Goal: Information Seeking & Learning: Learn about a topic

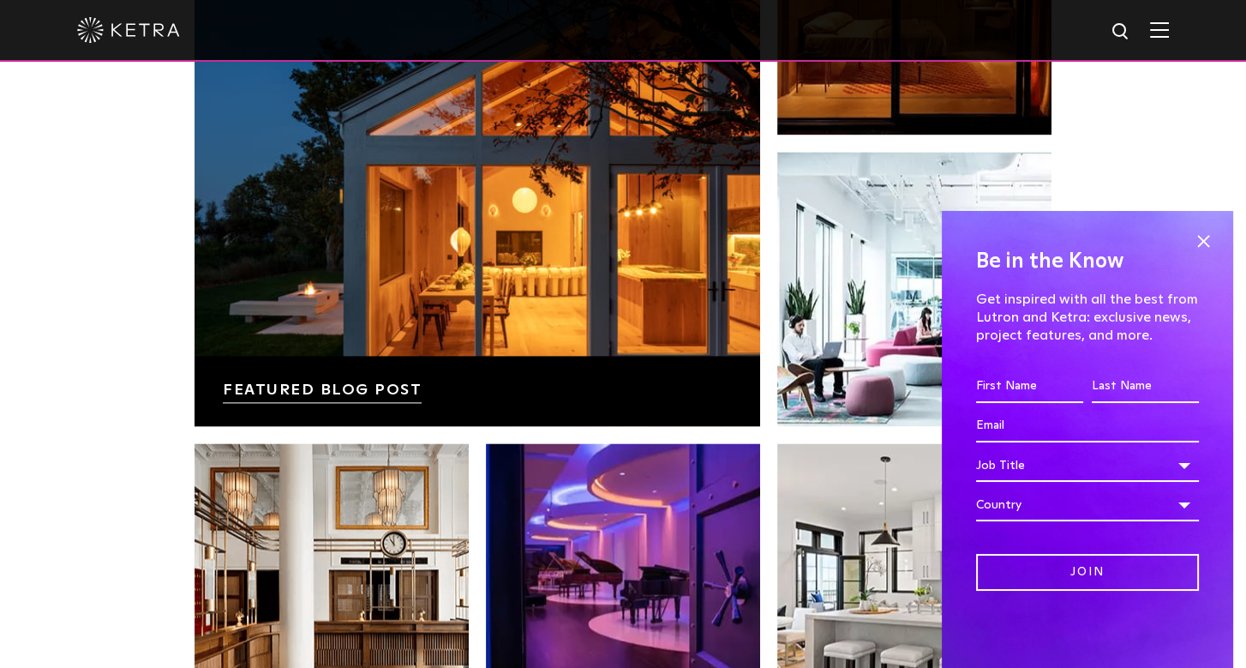
scroll to position [2854, 0]
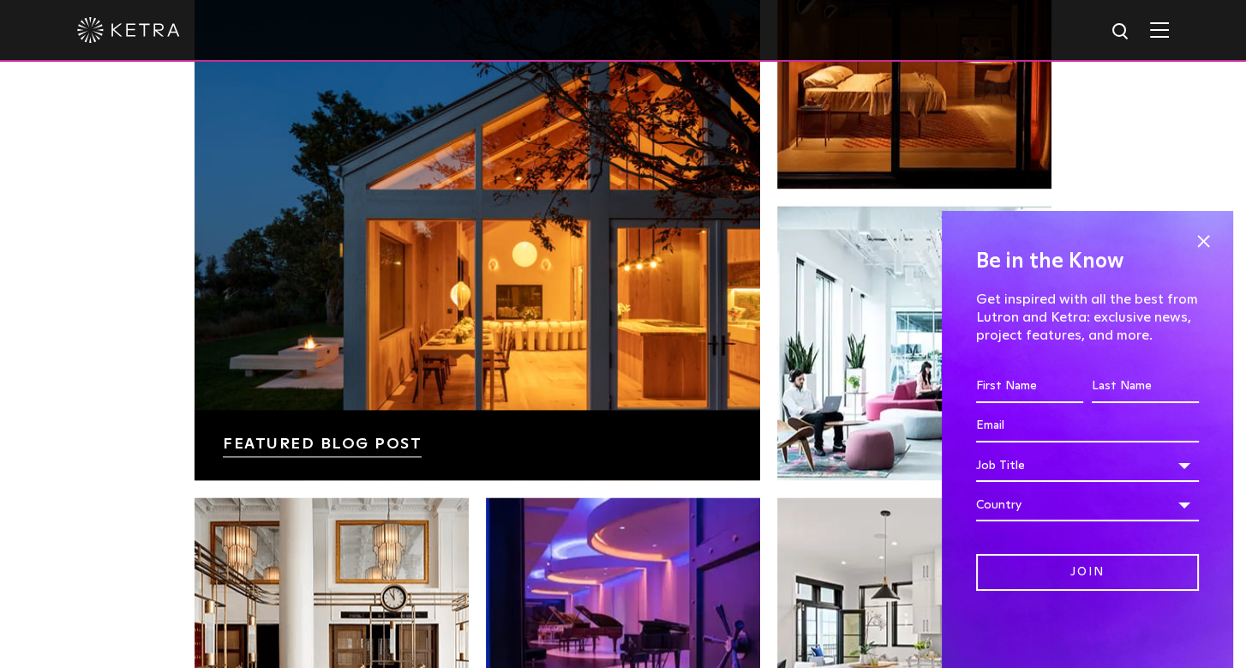
click at [1194, 243] on span at bounding box center [1203, 241] width 26 height 26
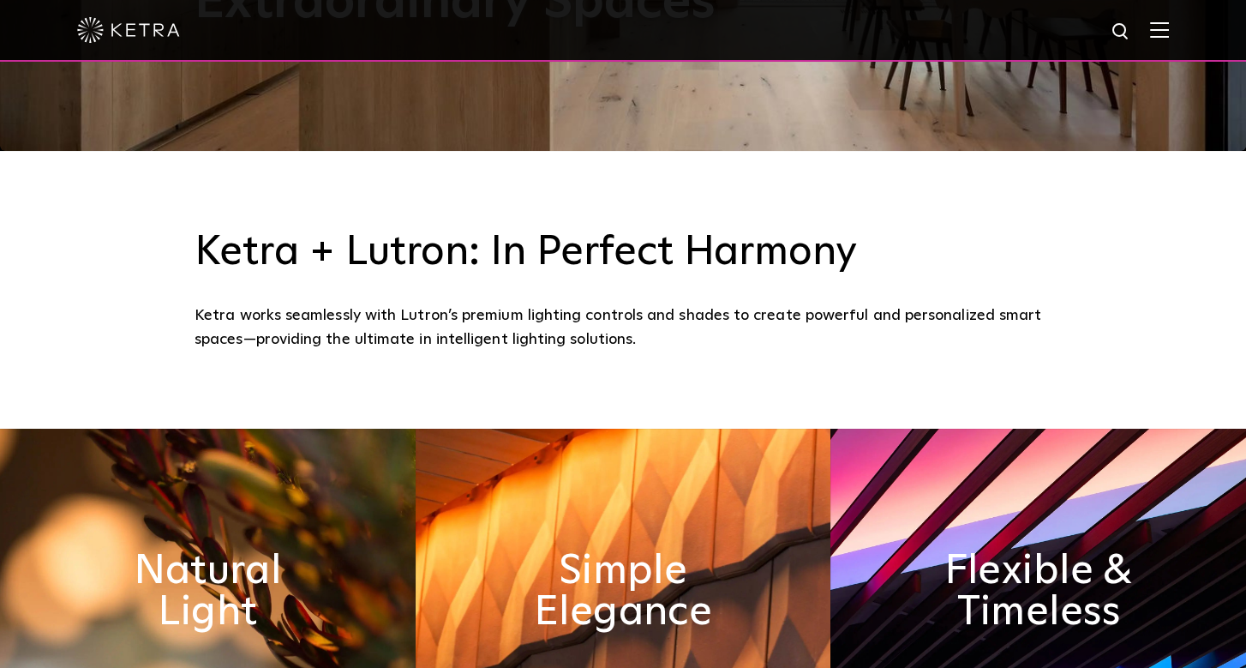
scroll to position [0, 0]
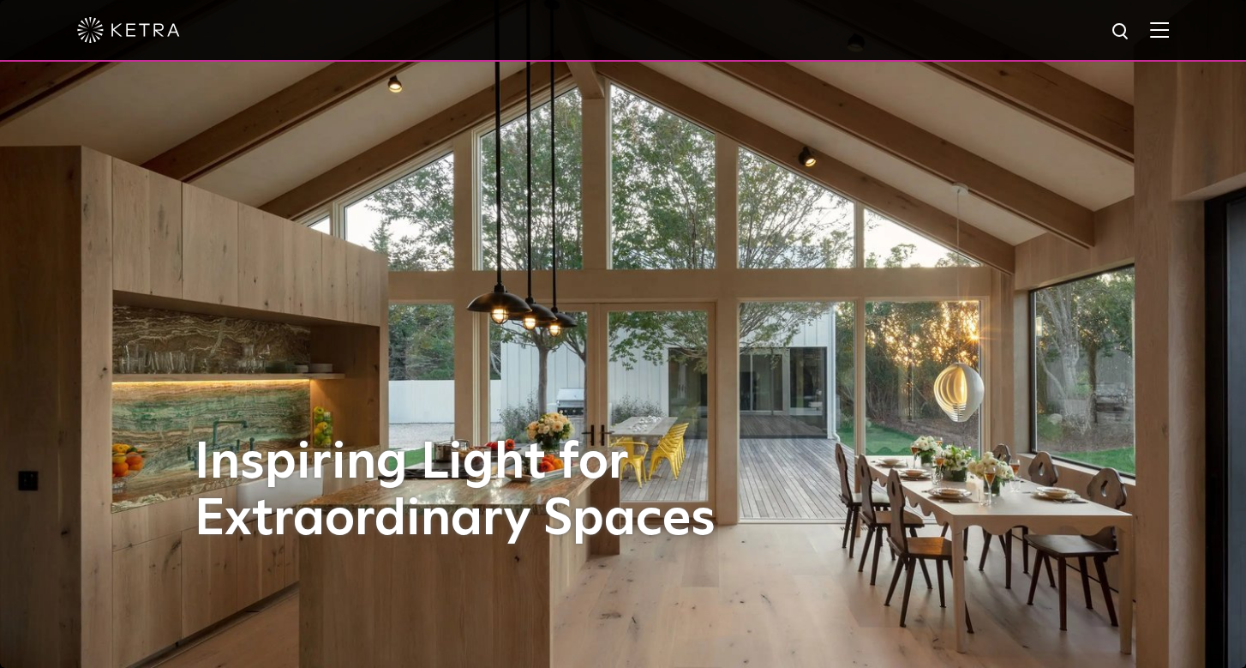
click at [1165, 30] on img at bounding box center [1159, 29] width 19 height 16
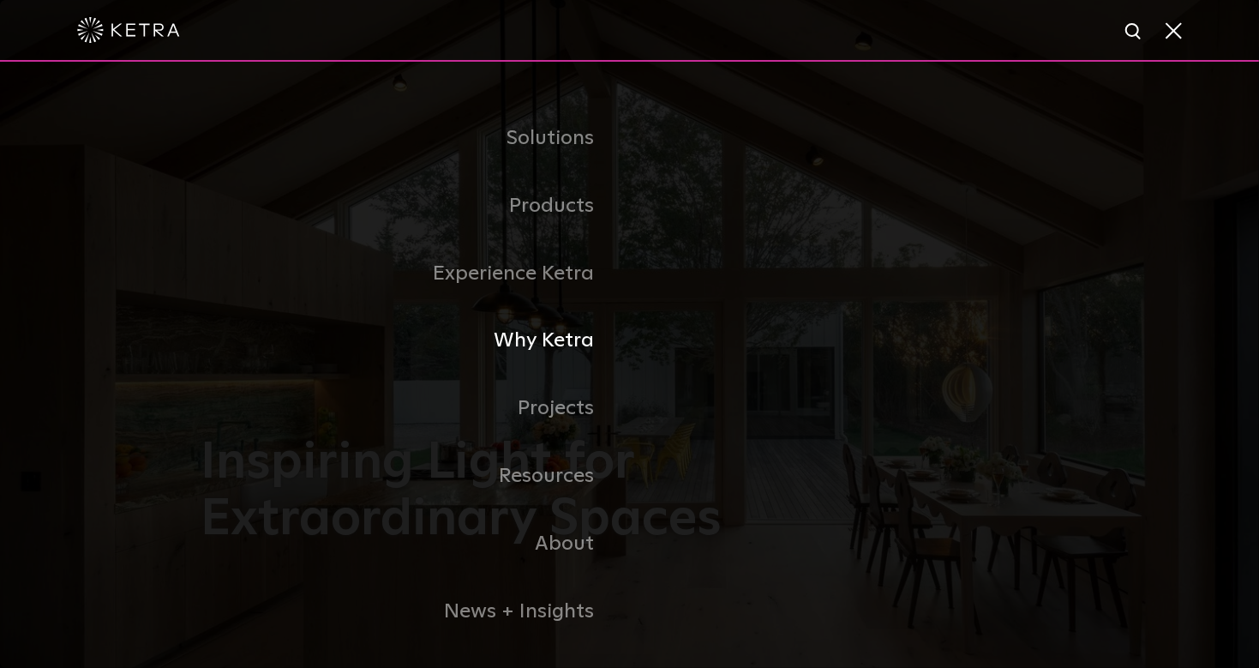
click at [584, 347] on link "Why Ketra" at bounding box center [415, 341] width 428 height 68
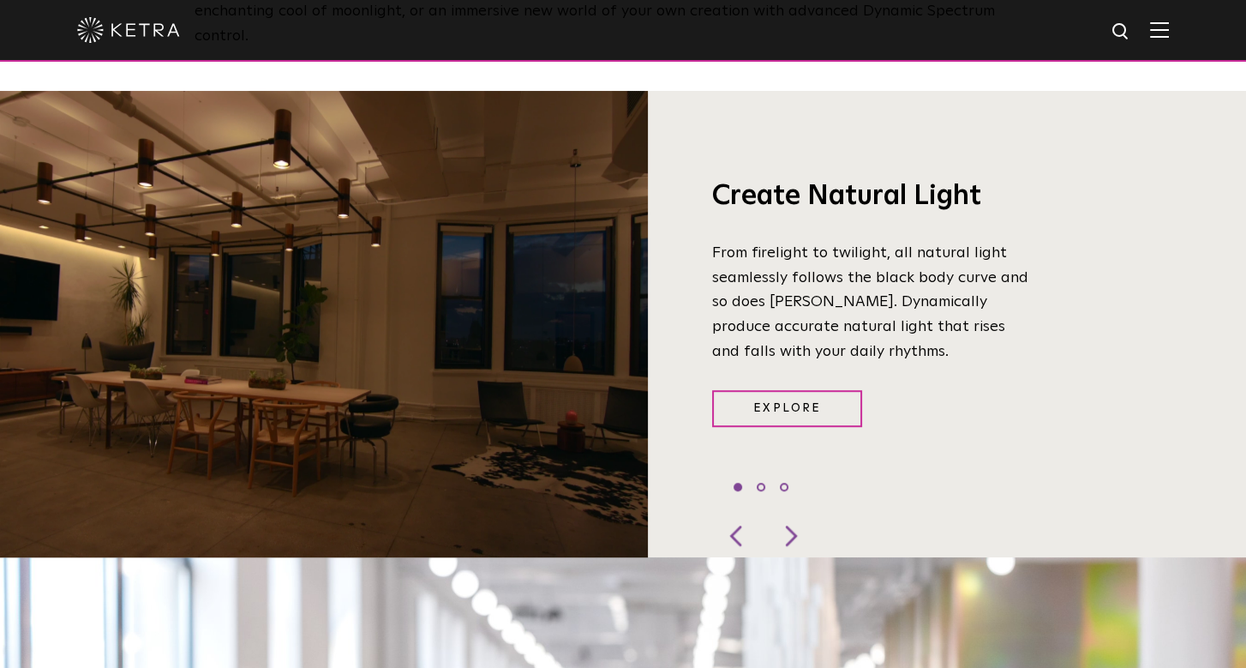
scroll to position [1321, 0]
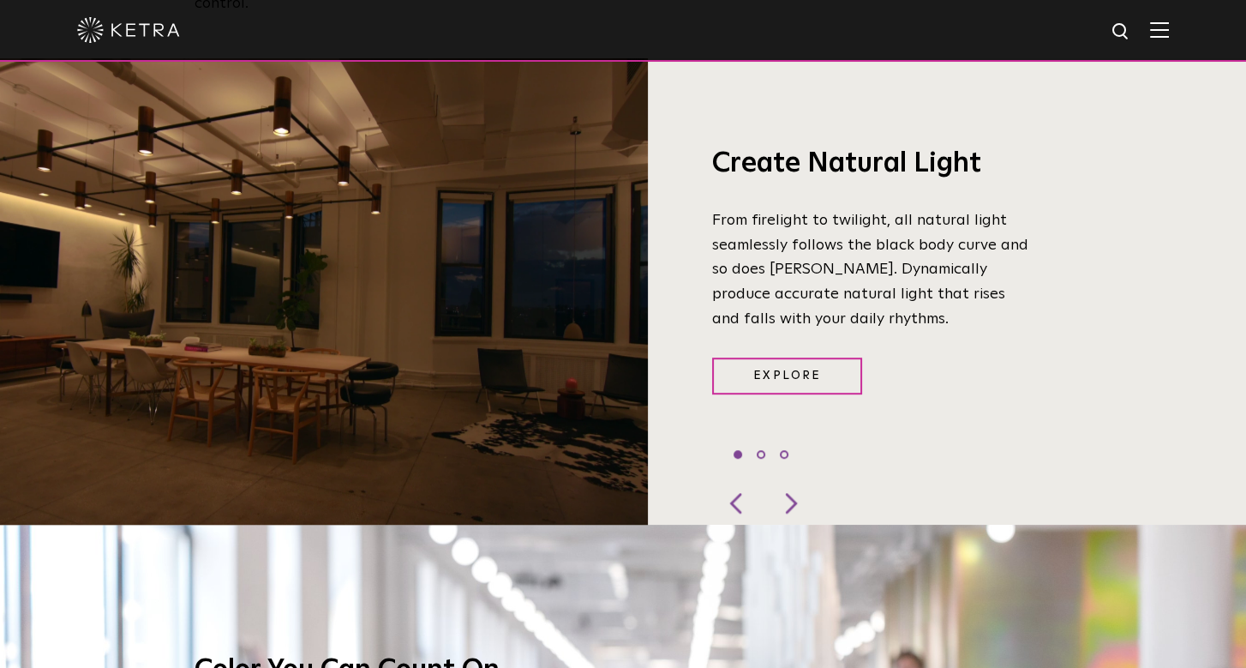
click at [794, 482] on div at bounding box center [789, 503] width 51 height 43
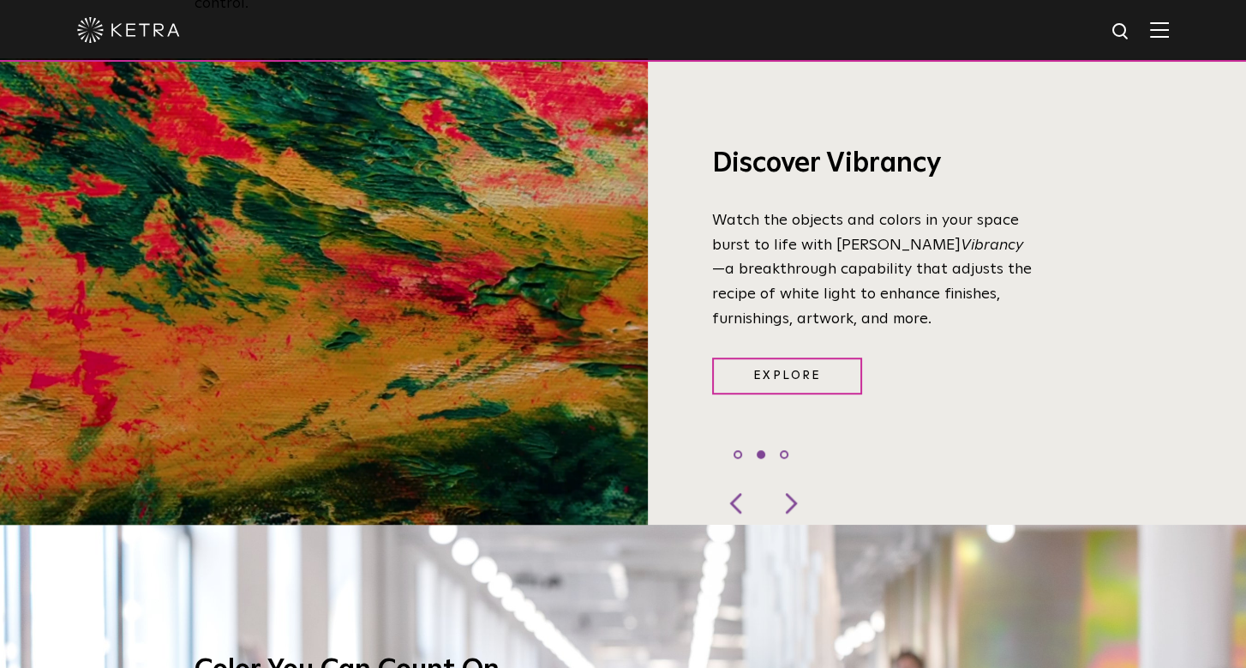
click at [746, 482] on div at bounding box center [737, 503] width 51 height 43
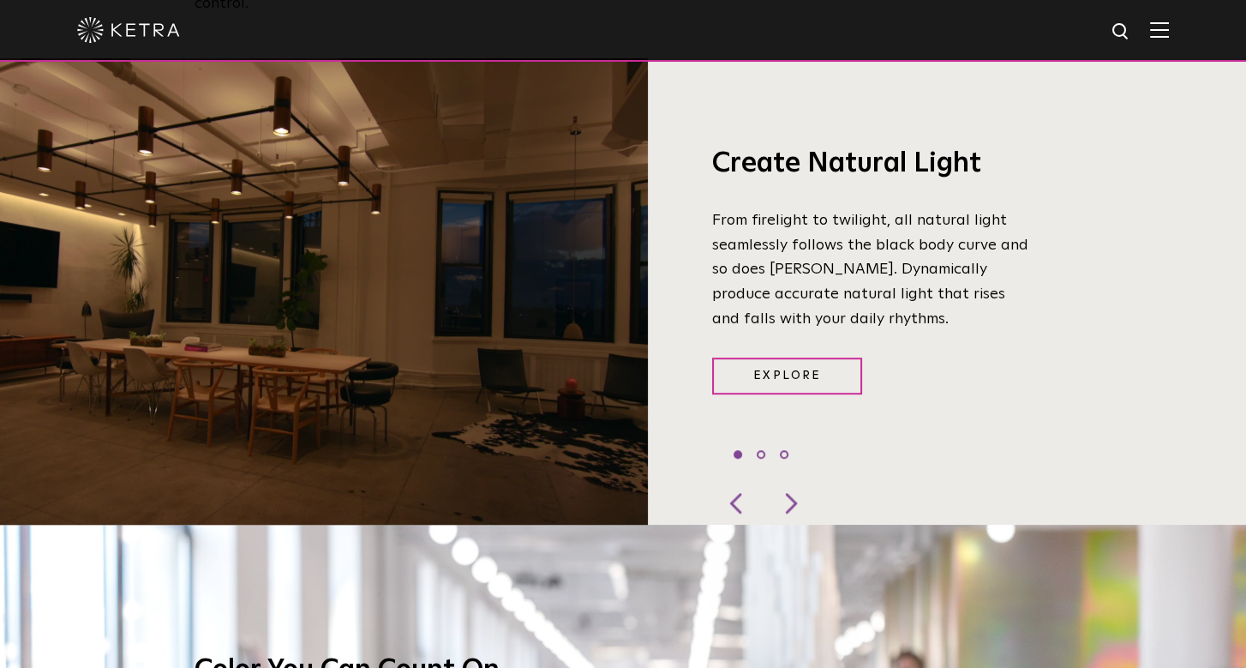
click at [782, 482] on div at bounding box center [789, 503] width 51 height 43
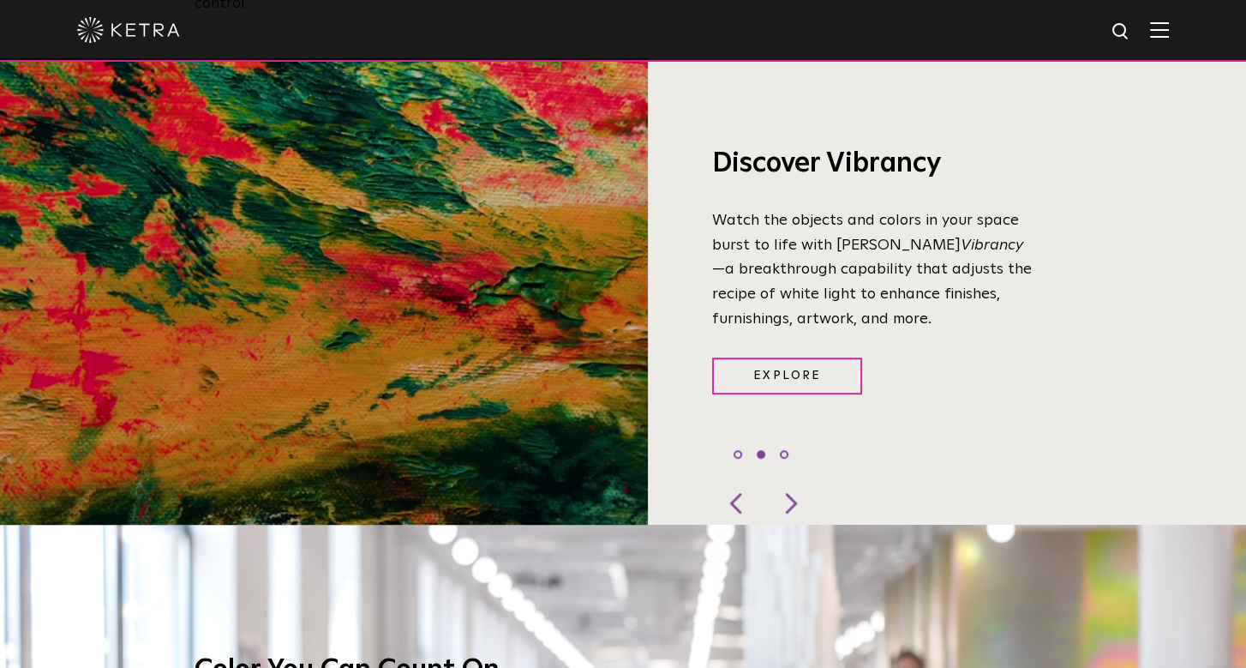
click at [782, 482] on div at bounding box center [789, 503] width 51 height 43
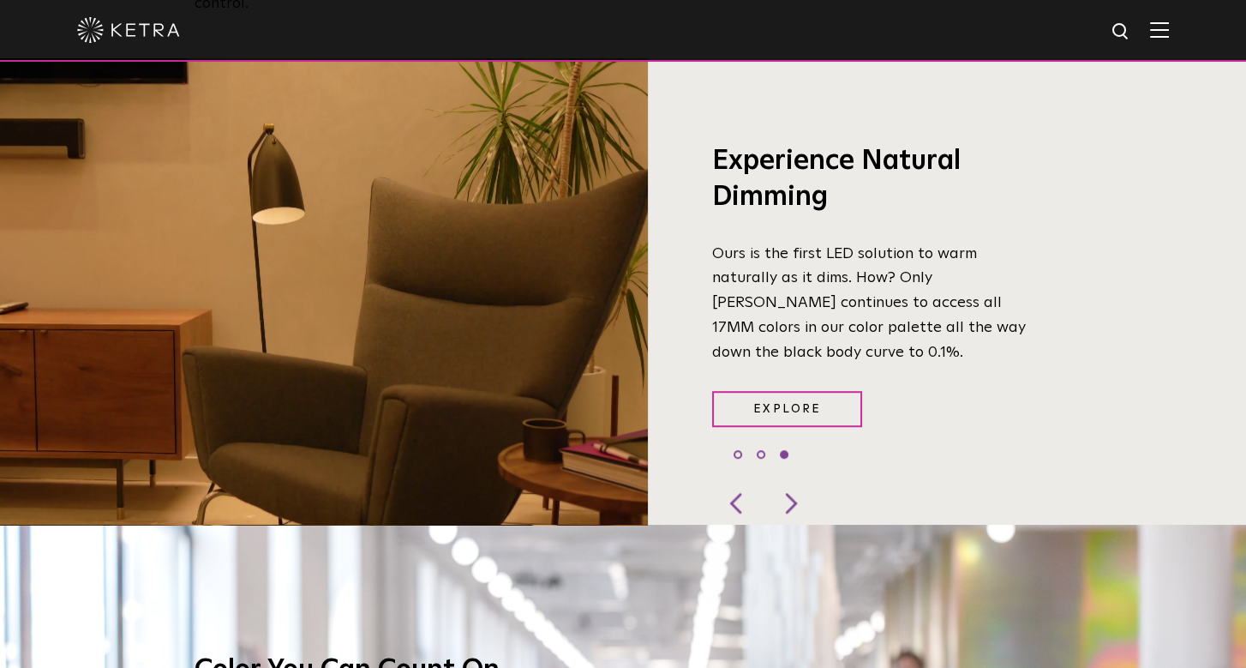
click at [782, 482] on div at bounding box center [789, 503] width 51 height 43
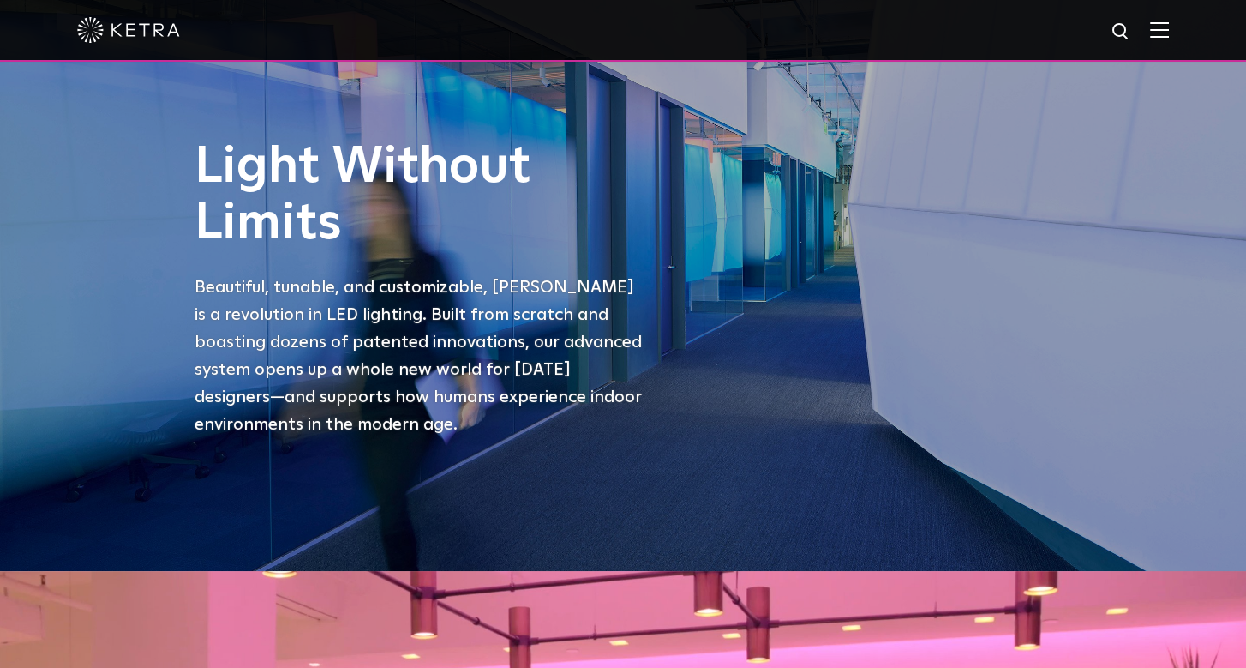
scroll to position [0, 0]
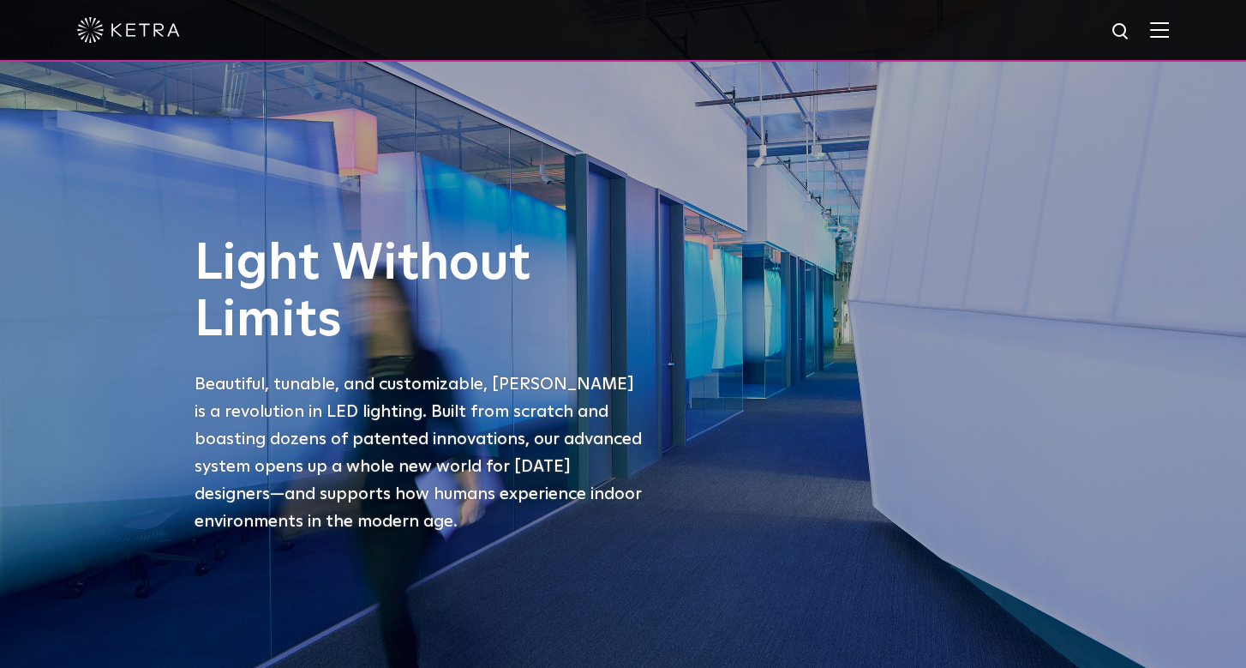
click at [1169, 31] on img at bounding box center [1159, 29] width 19 height 16
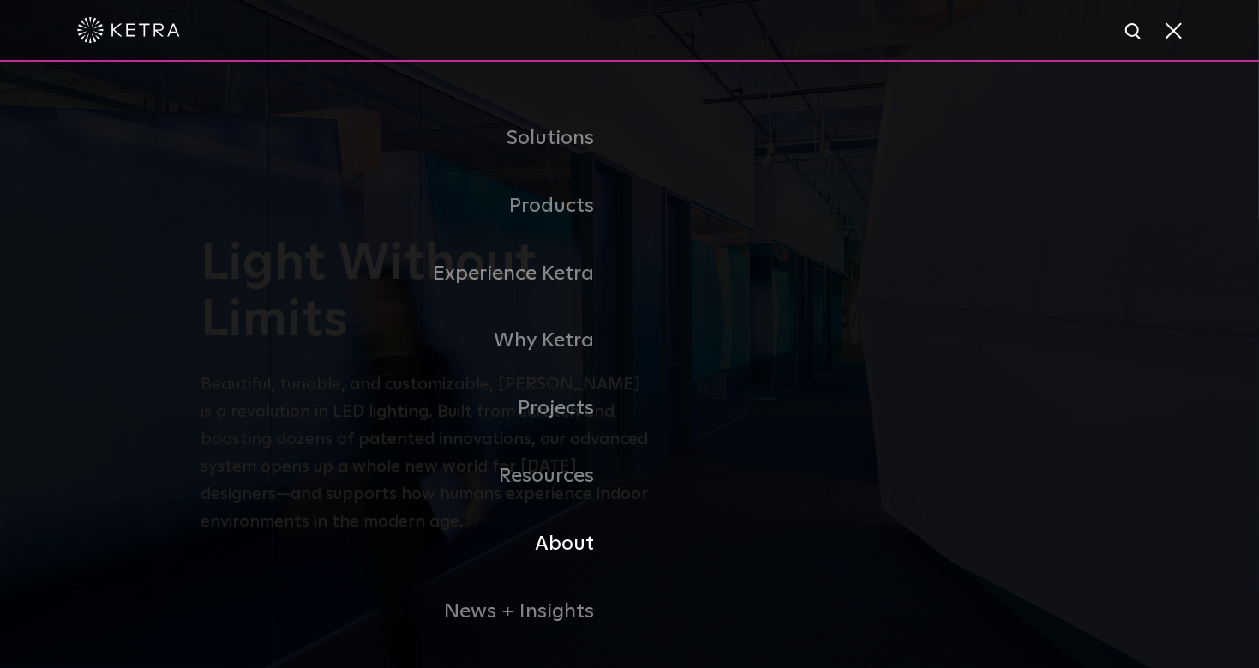
click at [570, 536] on link "About" at bounding box center [415, 544] width 428 height 68
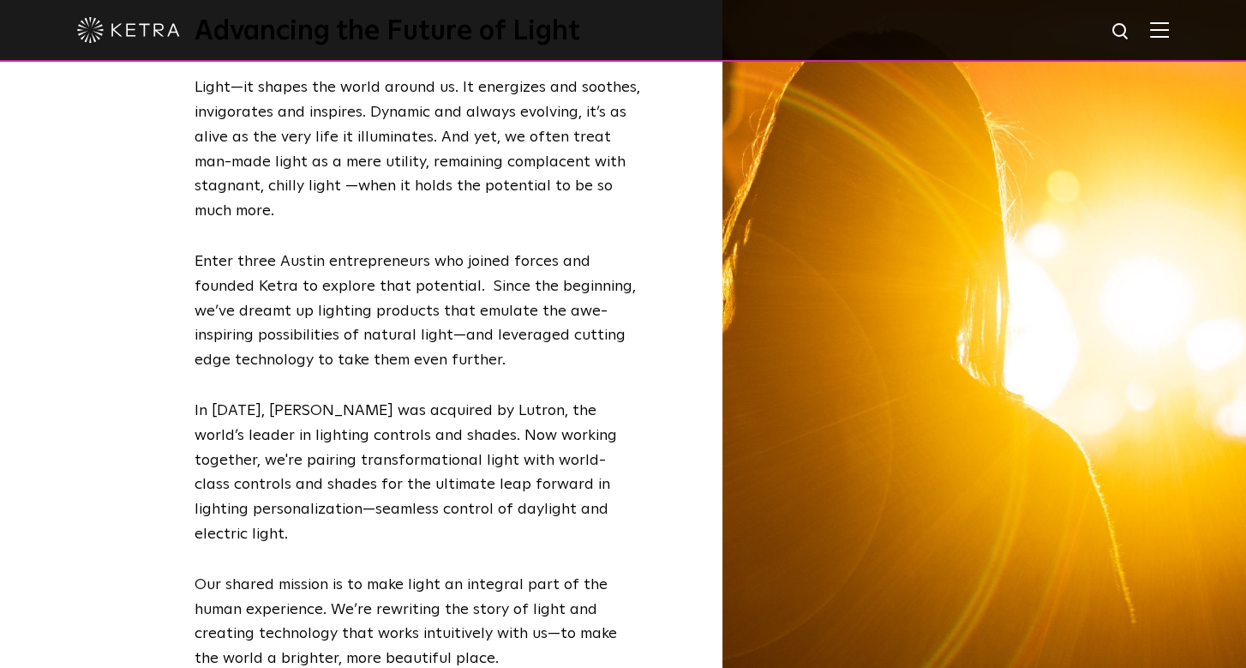
scroll to position [676, 0]
